Goal: Task Accomplishment & Management: Manage account settings

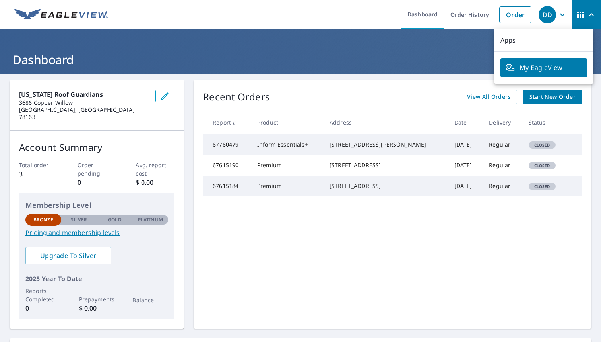
click at [542, 12] on div "DD" at bounding box center [548, 15] width 18 height 18
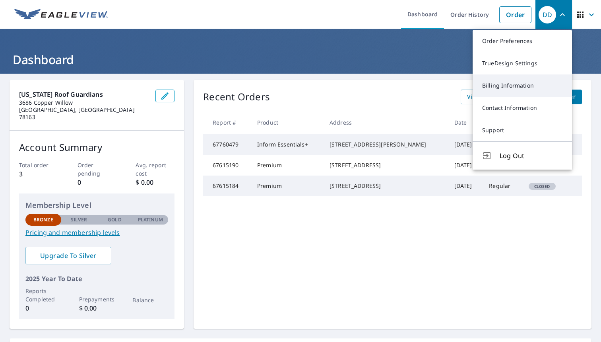
click at [501, 88] on link "Billing Information" at bounding box center [522, 85] width 99 height 22
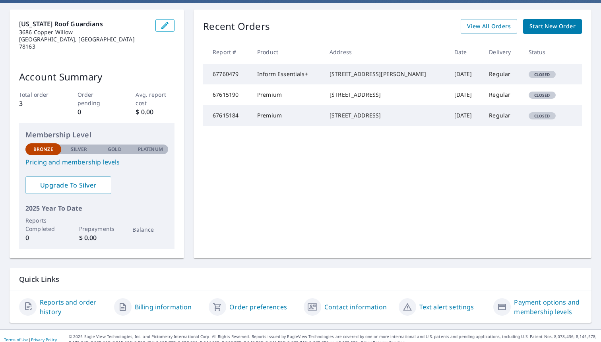
click at [552, 297] on link "Payment options and membership levels" at bounding box center [548, 306] width 68 height 19
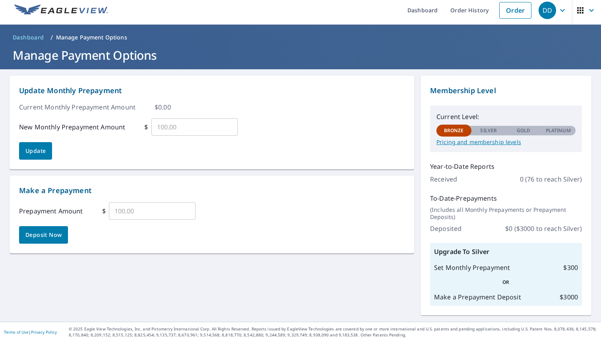
click at [128, 220] on input "text" at bounding box center [152, 211] width 87 height 22
